Goal: Task Accomplishment & Management: Manage account settings

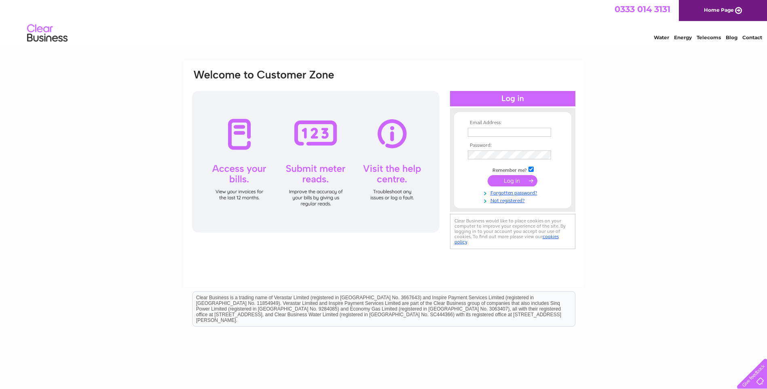
type input "[PERSON_NAME][EMAIL_ADDRESS][DOMAIN_NAME]"
click at [520, 184] on input "submit" at bounding box center [513, 180] width 50 height 11
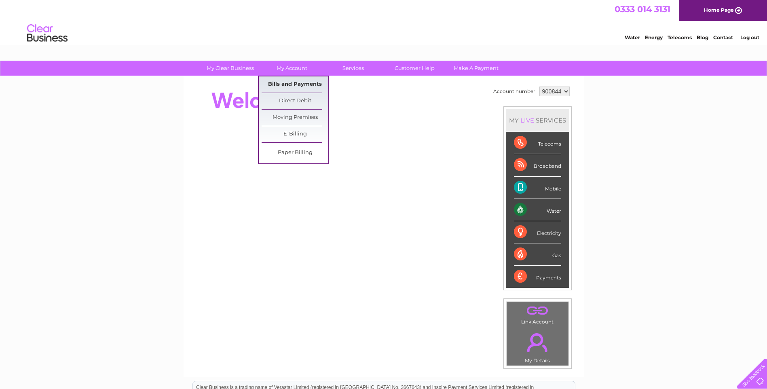
click at [279, 86] on link "Bills and Payments" at bounding box center [295, 84] width 67 height 16
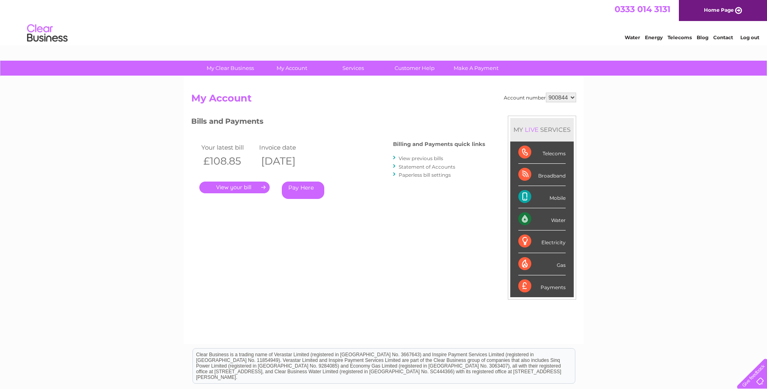
click at [256, 191] on link "." at bounding box center [234, 188] width 70 height 12
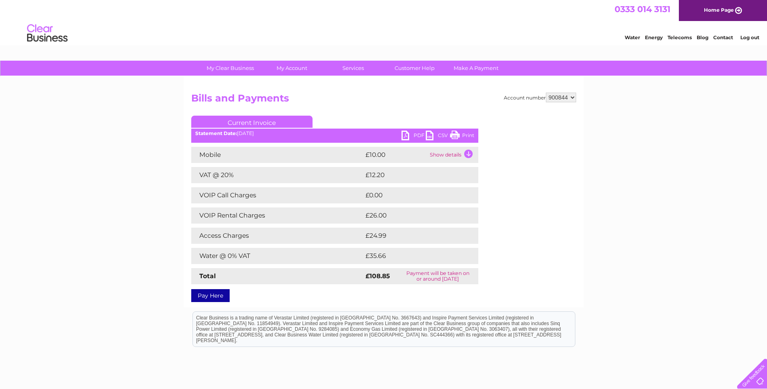
click at [412, 136] on link "PDF" at bounding box center [414, 137] width 24 height 12
